Goal: Task Accomplishment & Management: Use online tool/utility

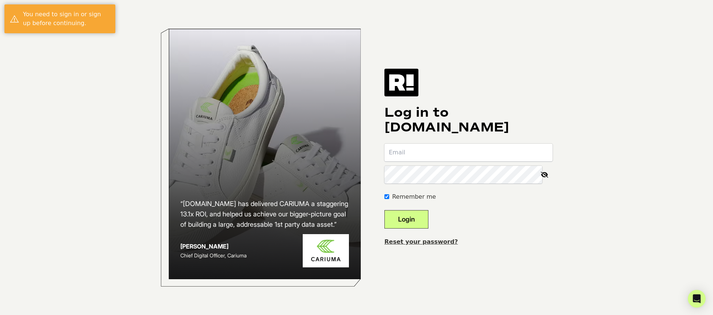
type input "[EMAIL_ADDRESS][DOMAIN_NAME]"
click at [422, 221] on button "Login" at bounding box center [406, 219] width 44 height 18
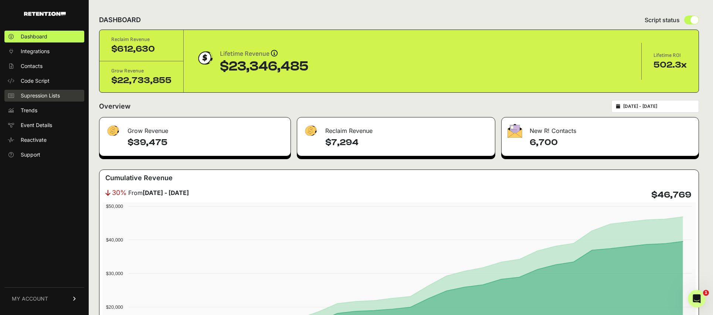
click at [39, 98] on span "Supression Lists" at bounding box center [40, 95] width 39 height 7
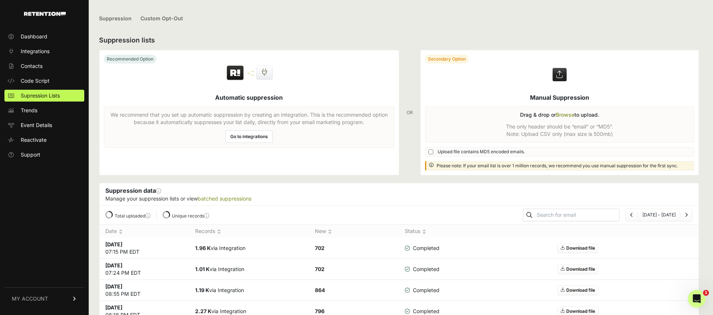
click at [570, 125] on label at bounding box center [560, 112] width 278 height 125
click at [0, 0] on input "file" at bounding box center [0, 0] width 0 height 0
